Goal: Use online tool/utility: Utilize a website feature to perform a specific function

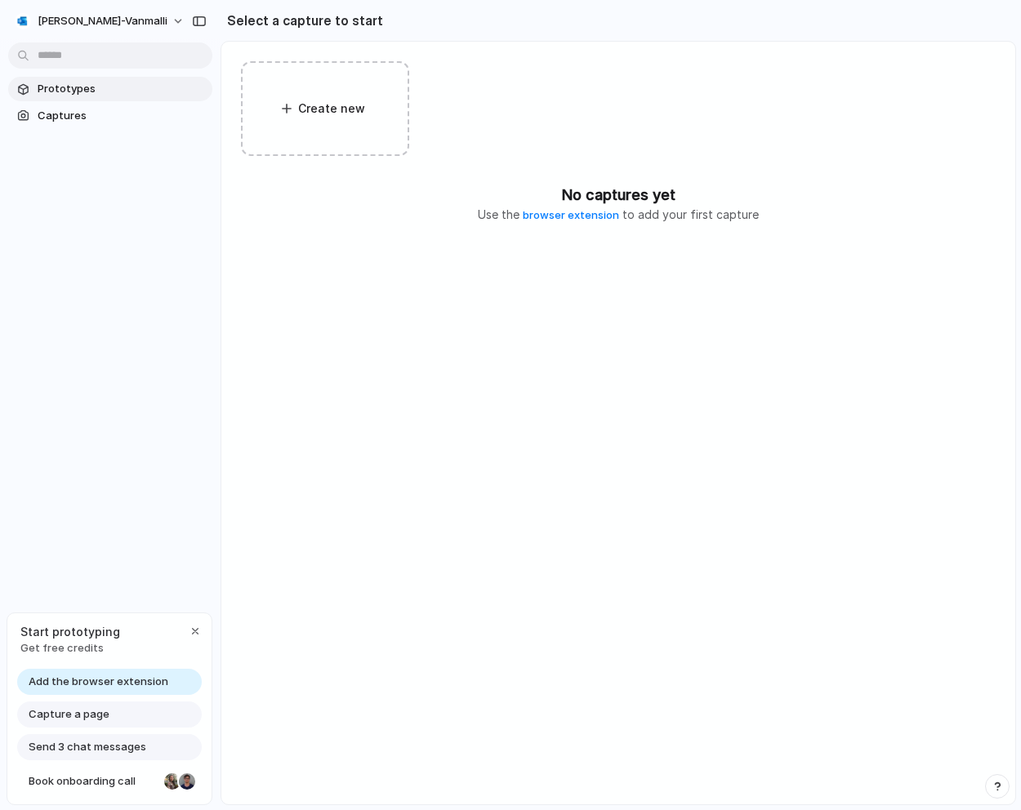
click at [88, 85] on span "Prototypes" at bounding box center [122, 89] width 168 height 16
click at [198, 630] on div "button" at bounding box center [195, 631] width 13 height 13
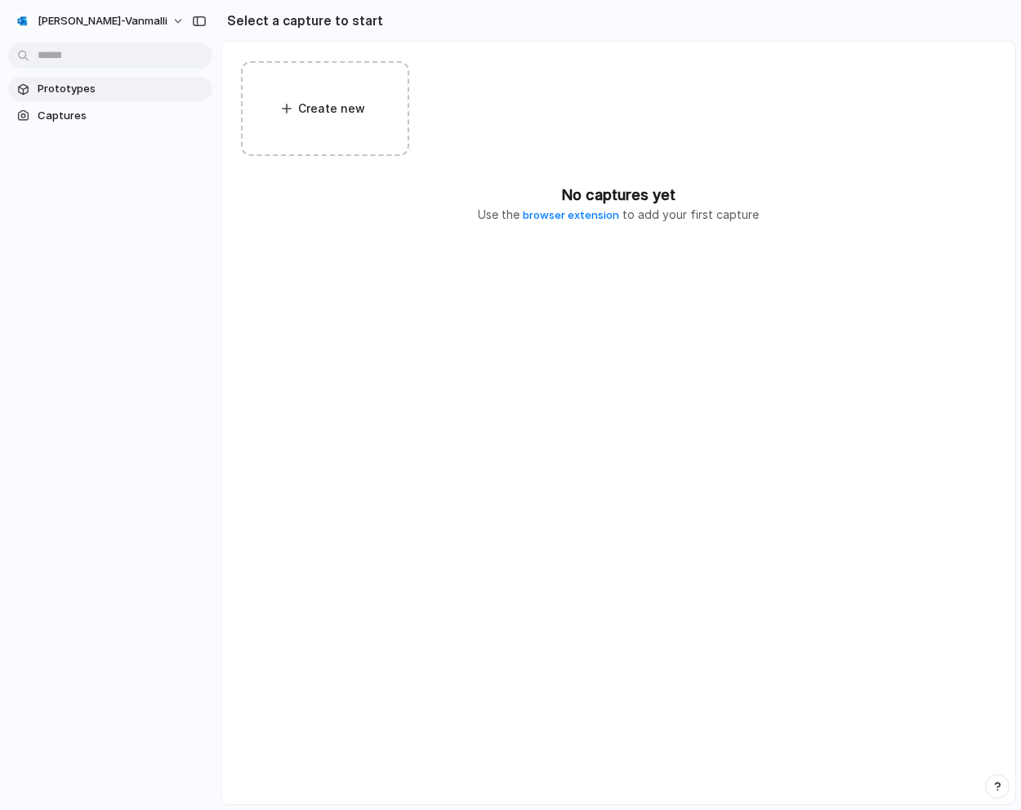
click at [71, 100] on link "Prototypes" at bounding box center [110, 89] width 204 height 24
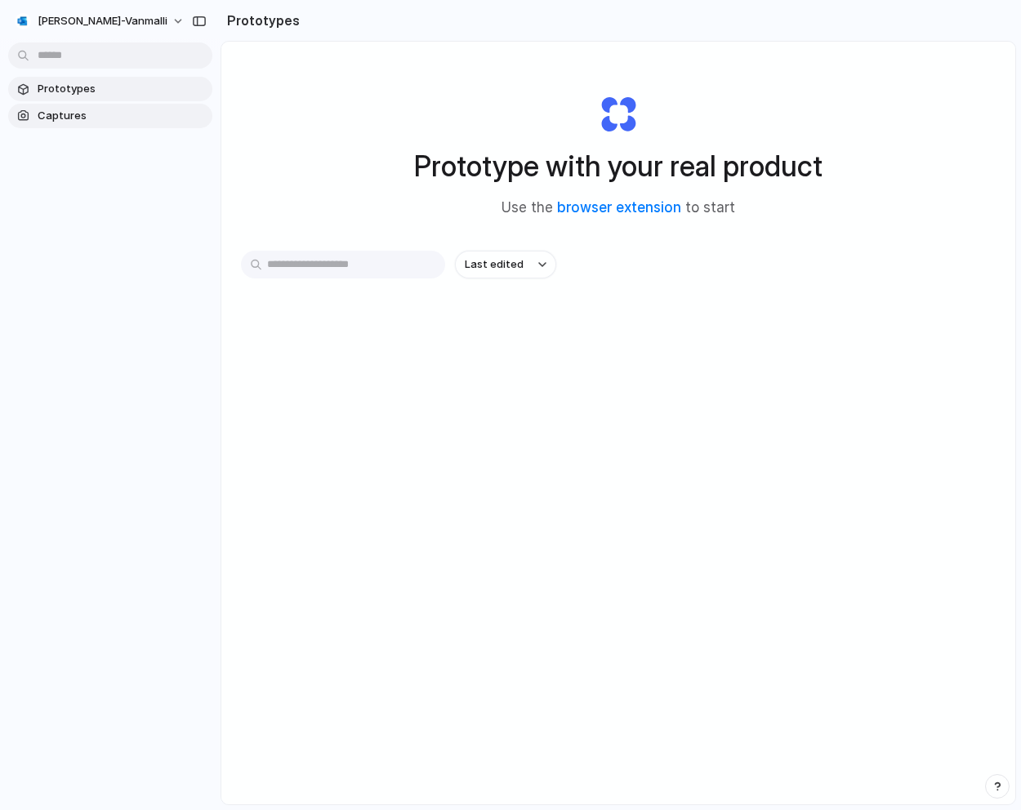
click at [65, 117] on span "Captures" at bounding box center [122, 116] width 168 height 16
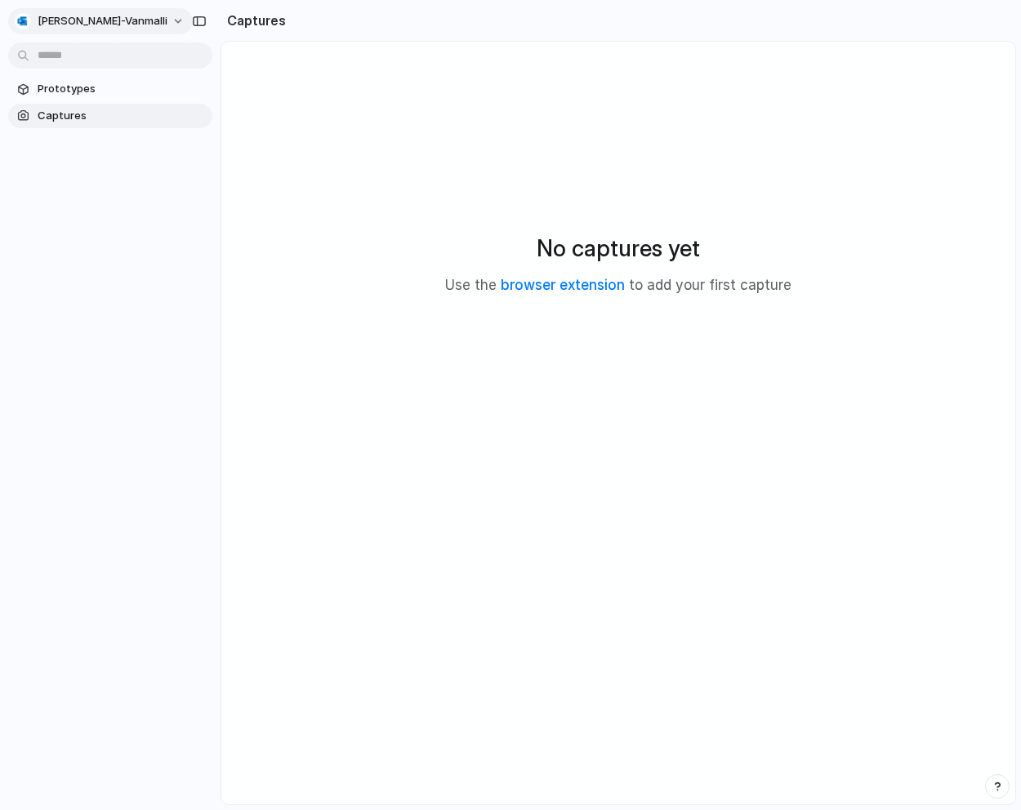
click at [131, 23] on button "[PERSON_NAME]-vanmalli" at bounding box center [100, 21] width 185 height 26
click at [92, 92] on span "Prototypes" at bounding box center [122, 89] width 168 height 16
